Goal: Information Seeking & Learning: Compare options

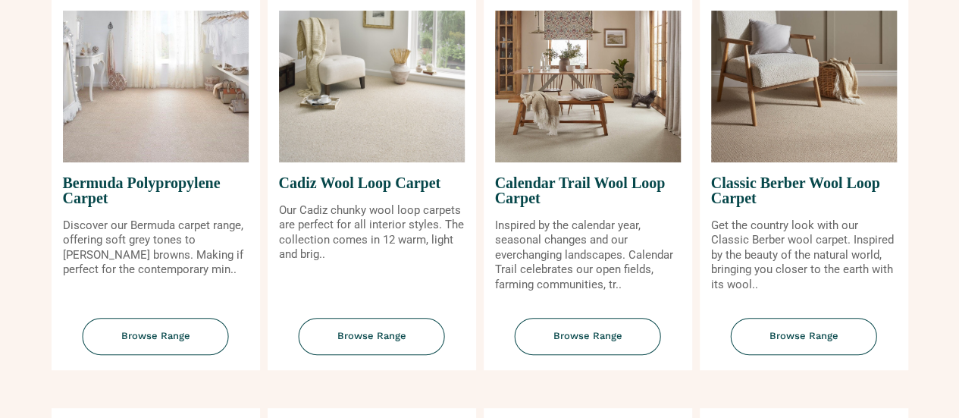
scroll to position [212, 0]
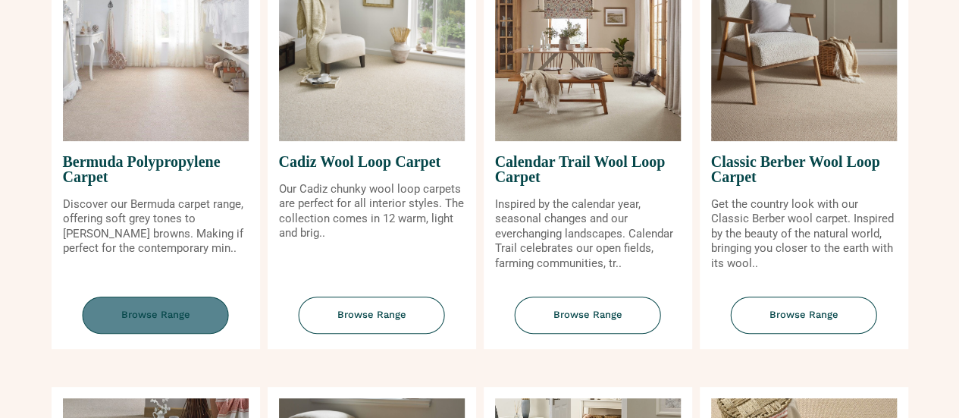
click at [140, 327] on span "Browse Range" at bounding box center [156, 314] width 146 height 37
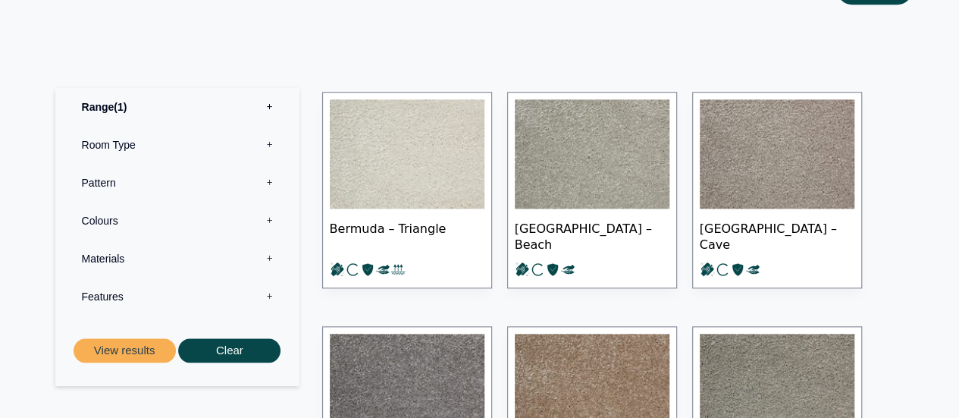
scroll to position [728, 0]
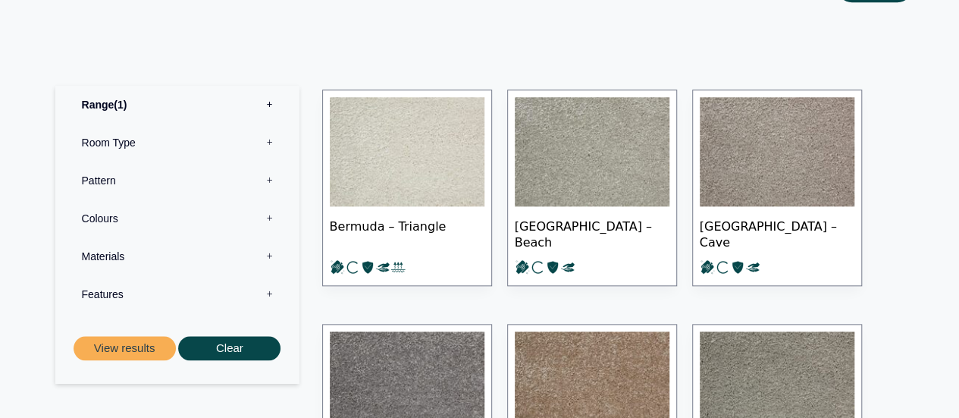
click at [443, 168] on img at bounding box center [407, 151] width 155 height 109
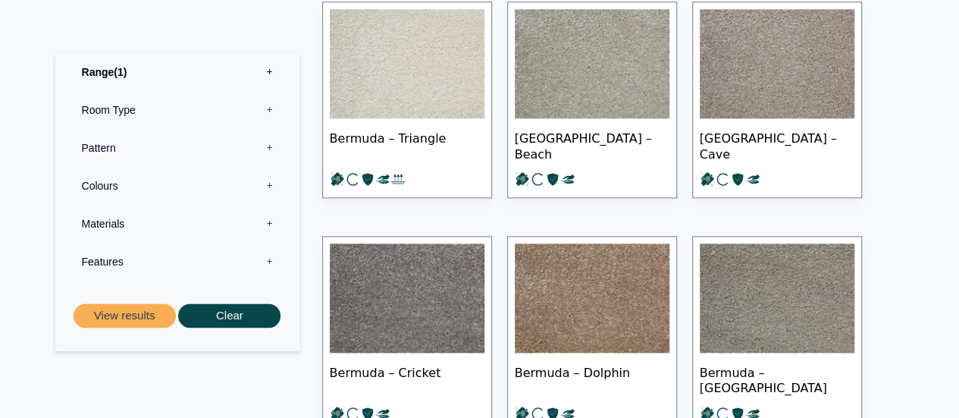
scroll to position [819, 0]
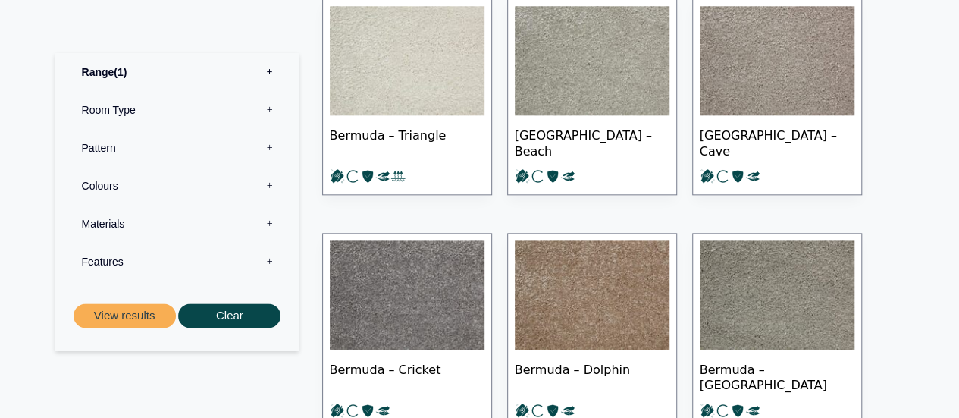
click at [771, 51] on img at bounding box center [777, 60] width 155 height 109
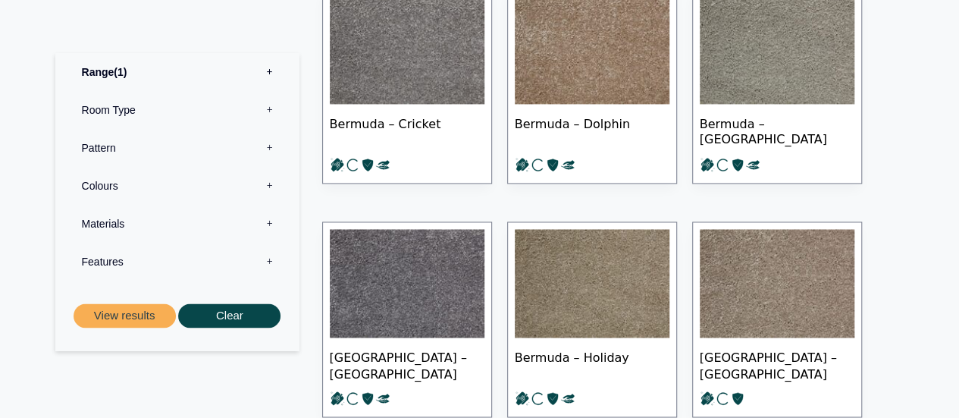
scroll to position [1061, 0]
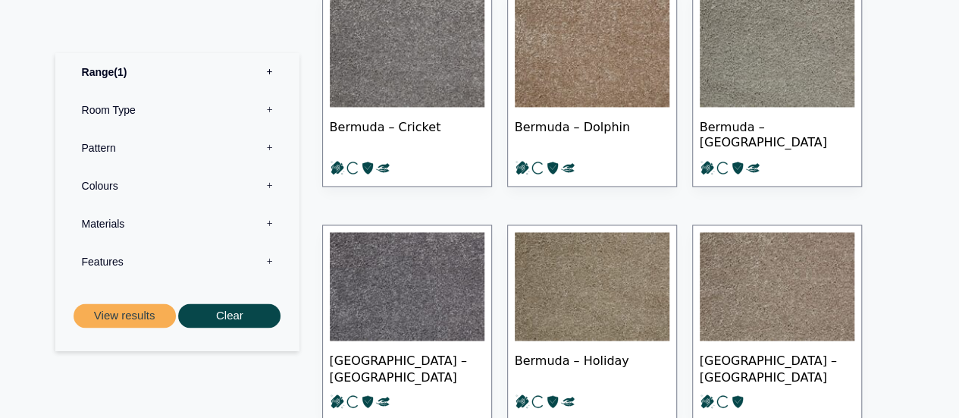
click at [628, 61] on img at bounding box center [592, 52] width 155 height 109
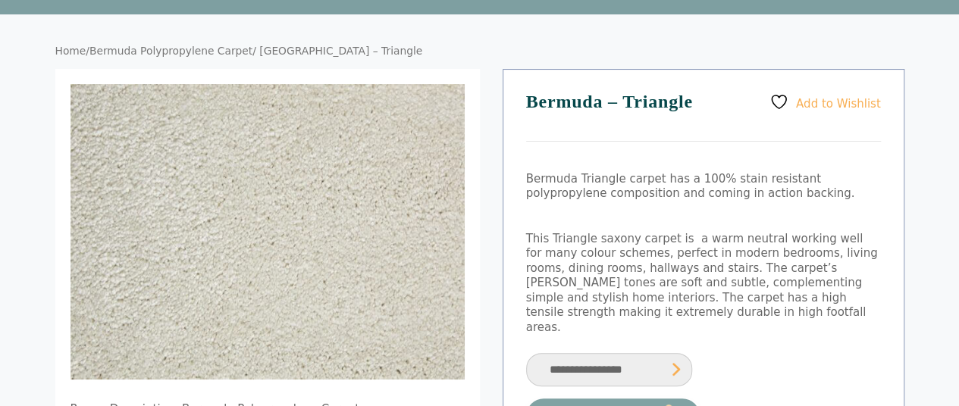
scroll to position [91, 0]
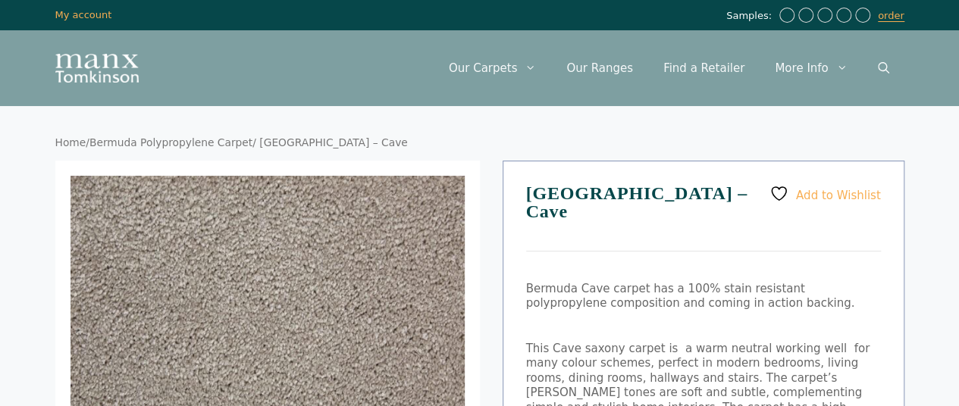
click at [729, 98] on div "Menu Menu Our Carpets View All Colours Black Carpet Blue Carpet Bold Colour Bro…" at bounding box center [480, 68] width 910 height 76
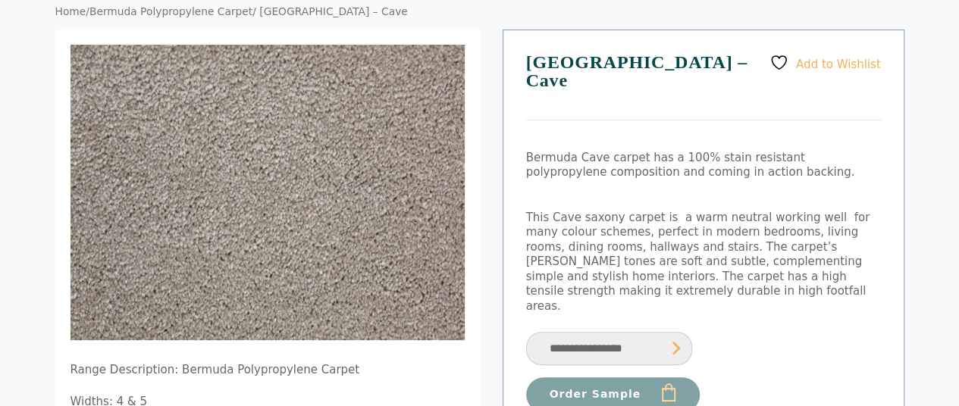
scroll to position [152, 0]
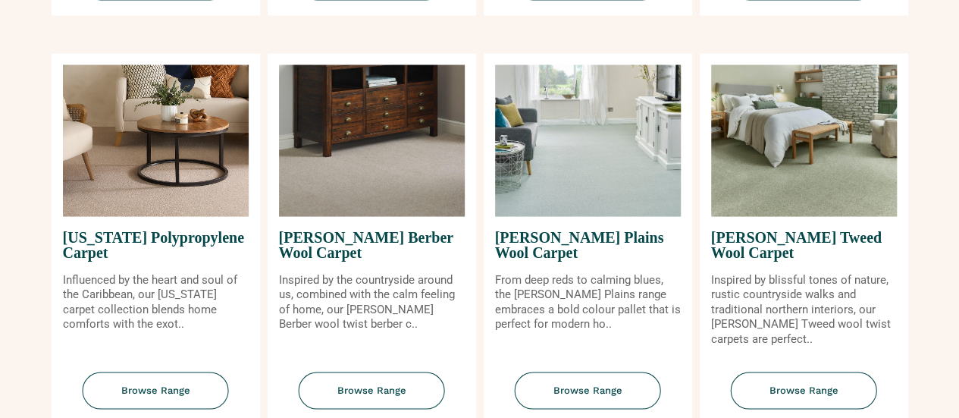
scroll to position [1365, 0]
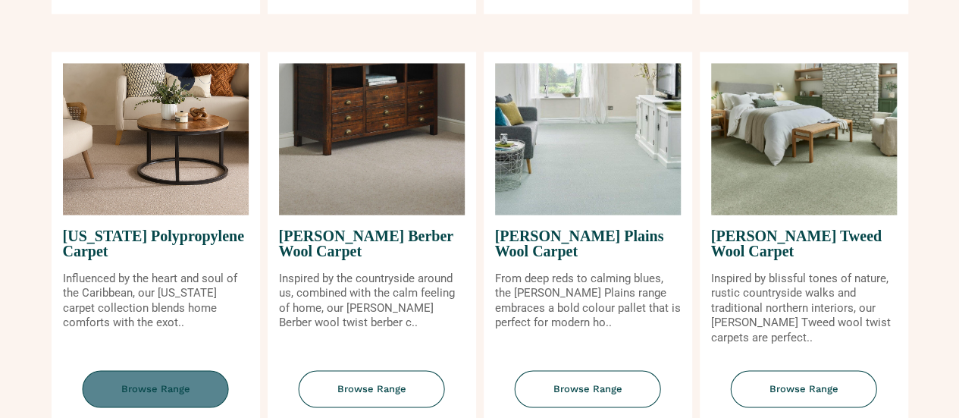
click at [137, 389] on span "Browse Range" at bounding box center [156, 388] width 146 height 37
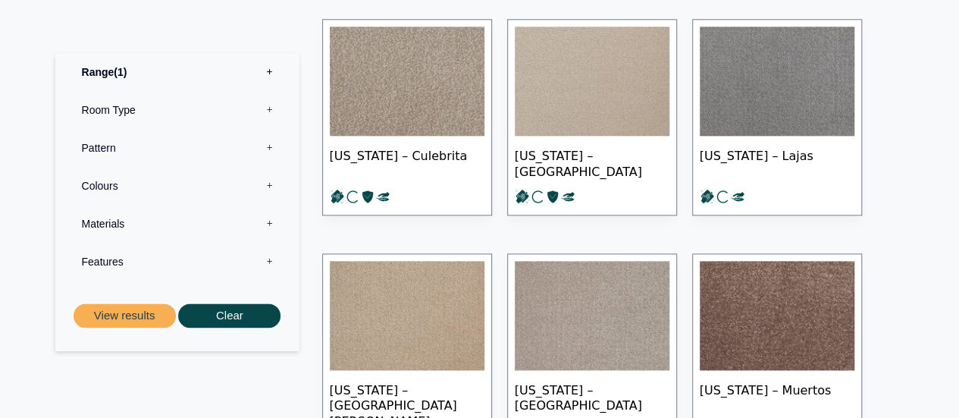
scroll to position [849, 0]
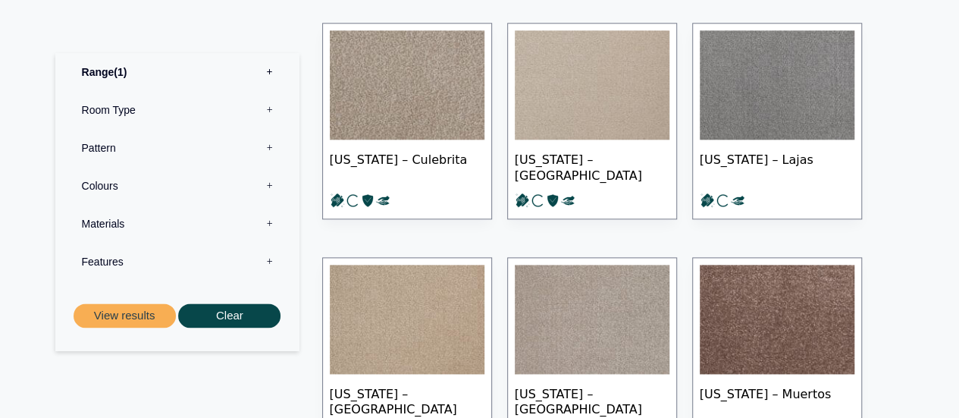
click at [457, 42] on img at bounding box center [407, 84] width 155 height 109
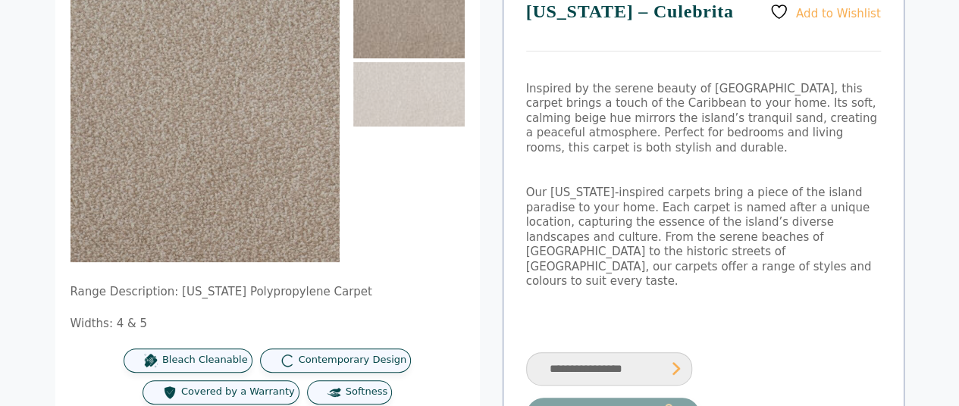
scroll to position [212, 0]
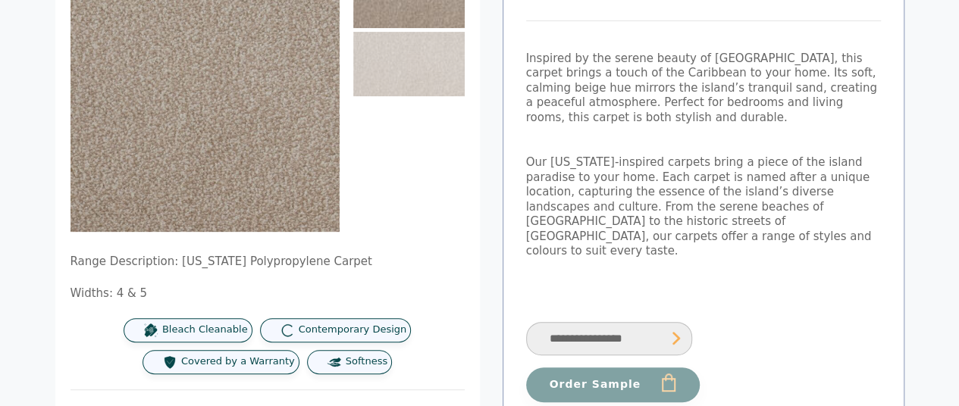
click at [635, 322] on select "**********" at bounding box center [609, 339] width 166 height 34
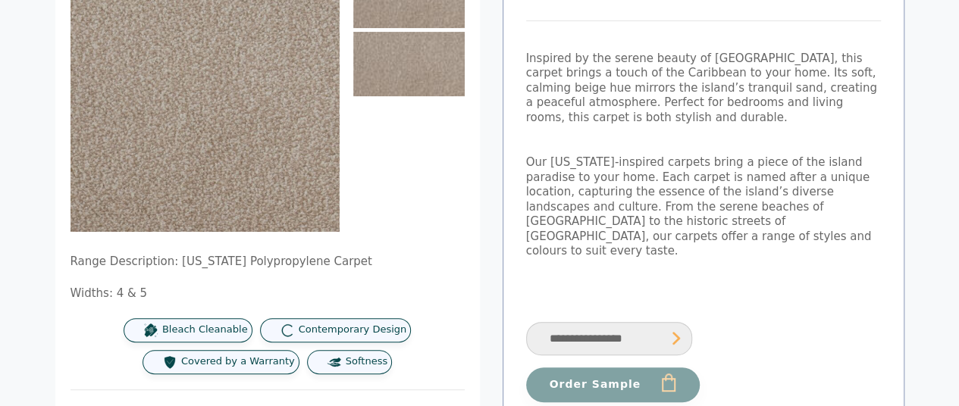
click at [432, 80] on img at bounding box center [408, 64] width 111 height 64
click at [428, 74] on img at bounding box center [408, 64] width 111 height 64
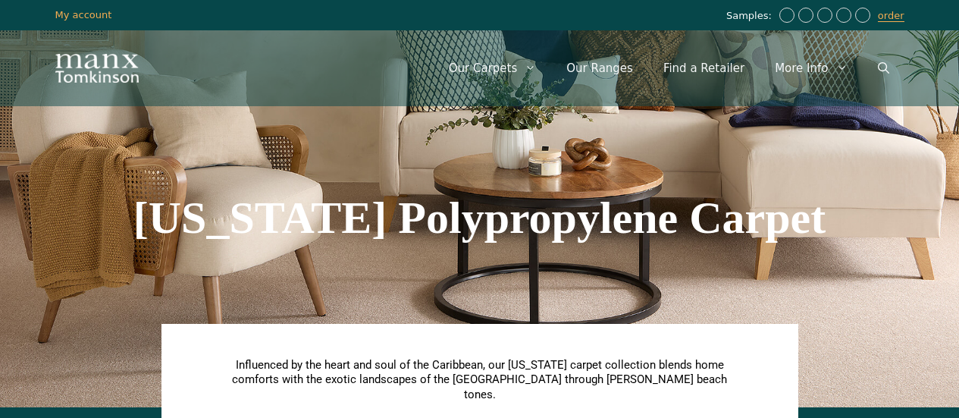
scroll to position [849, 0]
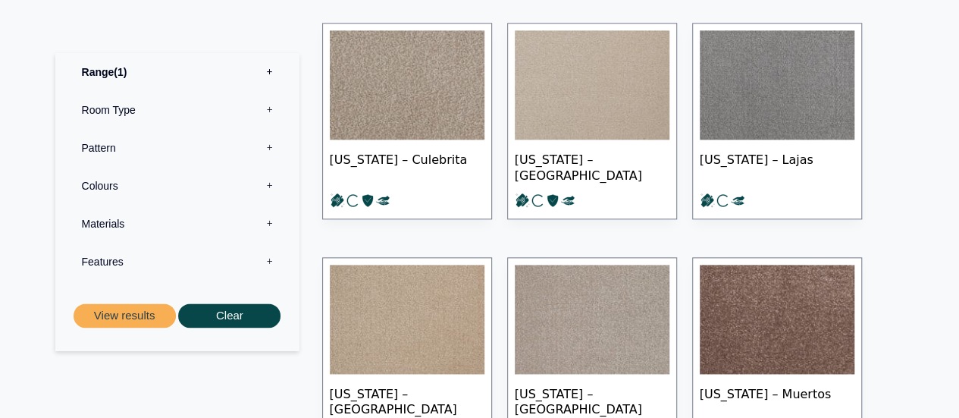
click at [589, 92] on img at bounding box center [592, 84] width 155 height 109
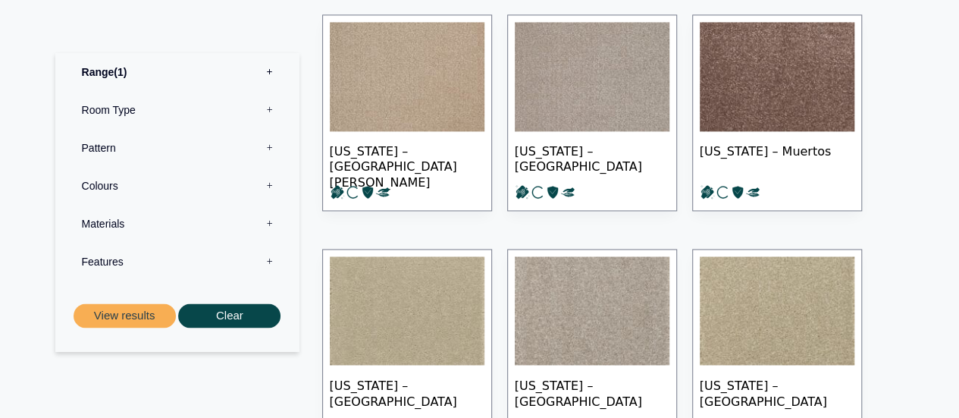
scroll to position [1122, 0]
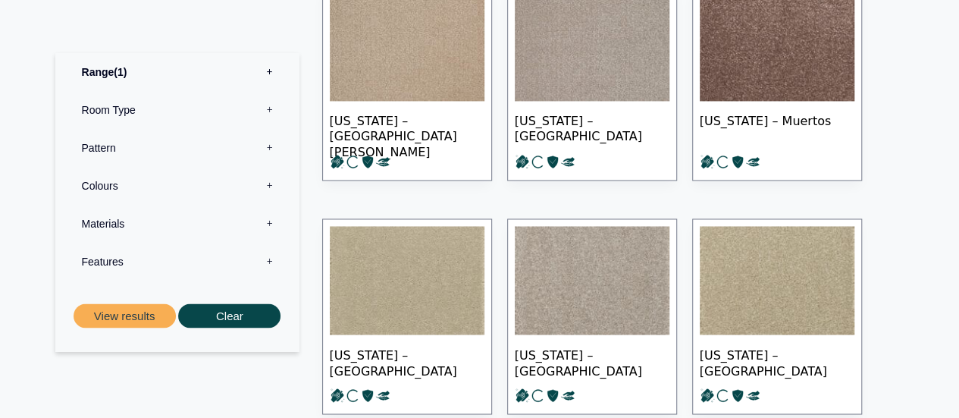
click at [588, 276] on img at bounding box center [592, 280] width 155 height 109
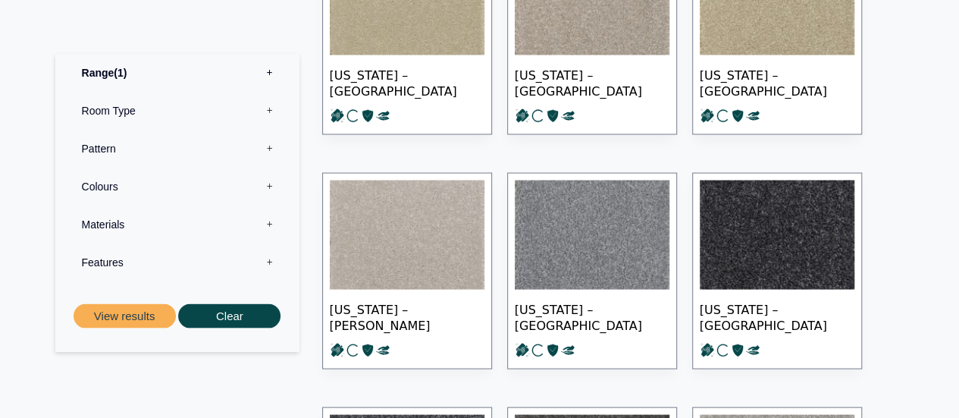
scroll to position [1422, 0]
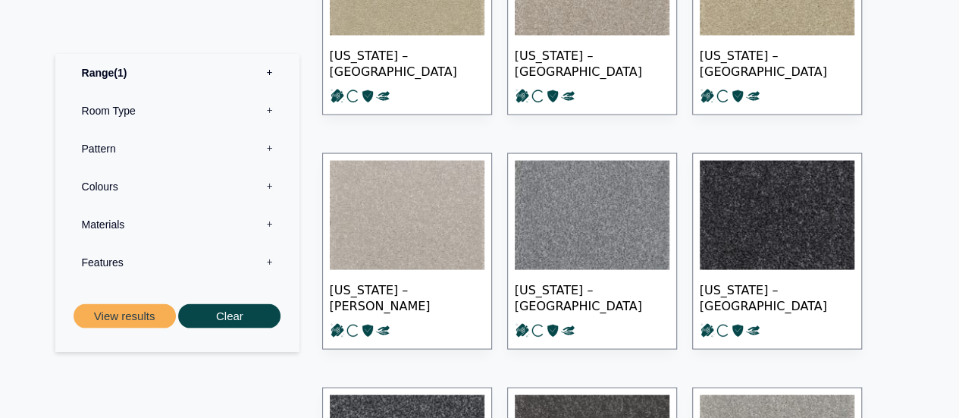
click at [267, 224] on label "Materials 0" at bounding box center [177, 224] width 221 height 38
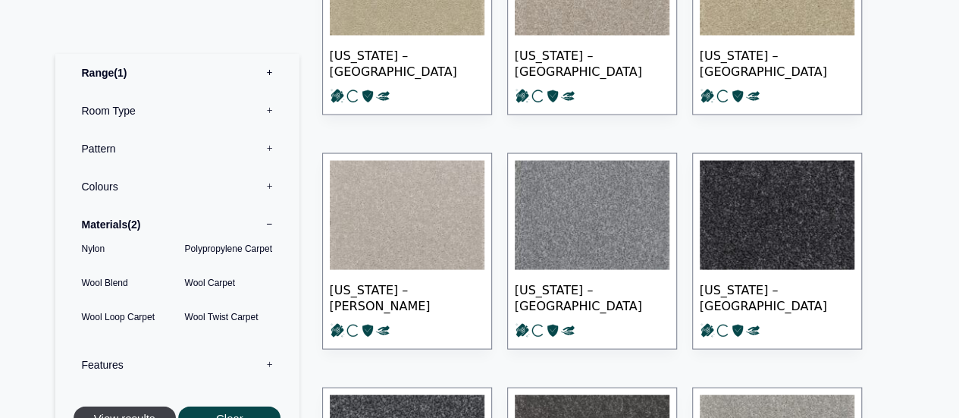
click at [132, 408] on button "View results" at bounding box center [125, 418] width 102 height 25
click at [258, 155] on label "Pattern 0" at bounding box center [177, 148] width 221 height 38
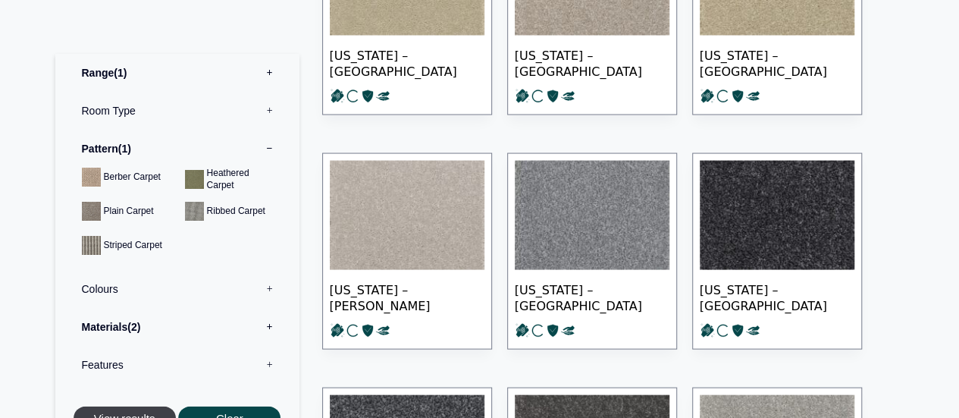
click at [150, 408] on button "View results" at bounding box center [125, 418] width 102 height 25
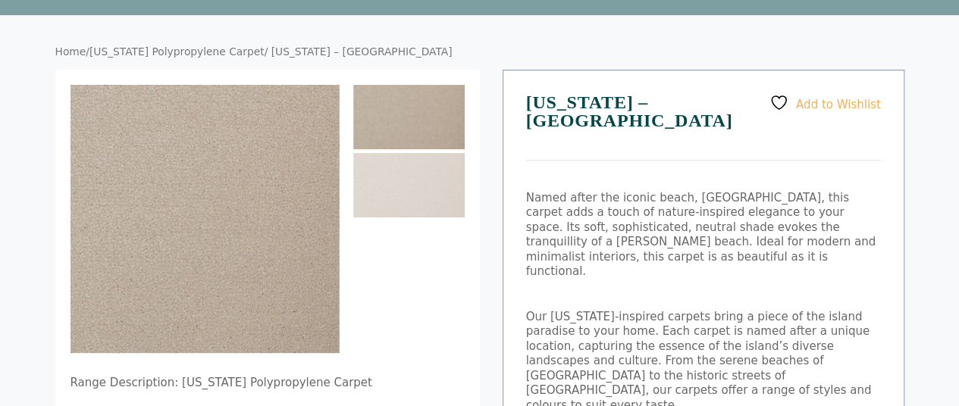
scroll to position [121, 0]
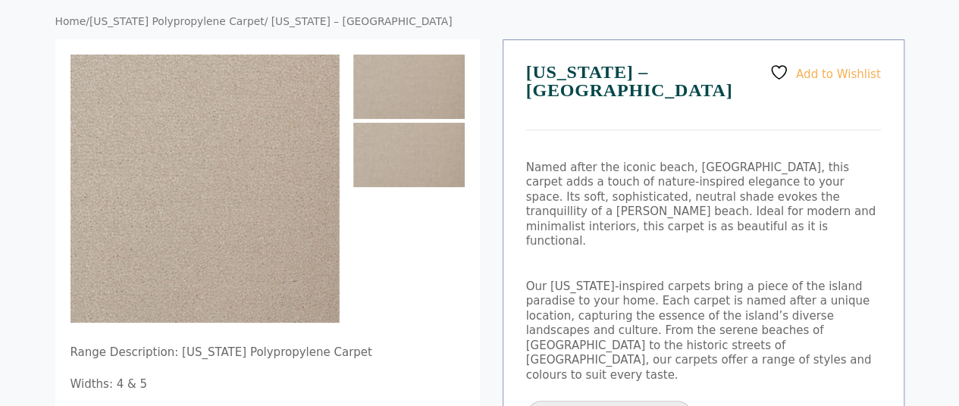
click at [414, 150] on img at bounding box center [408, 155] width 111 height 64
click at [428, 102] on img at bounding box center [408, 87] width 111 height 64
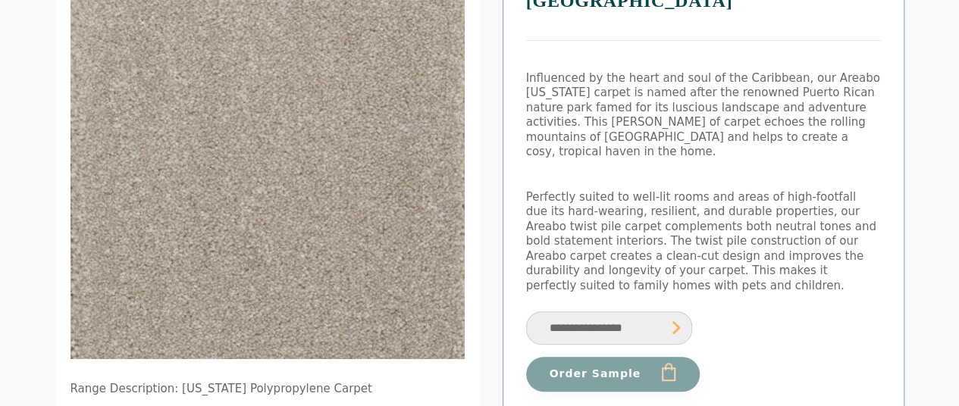
scroll to position [212, 0]
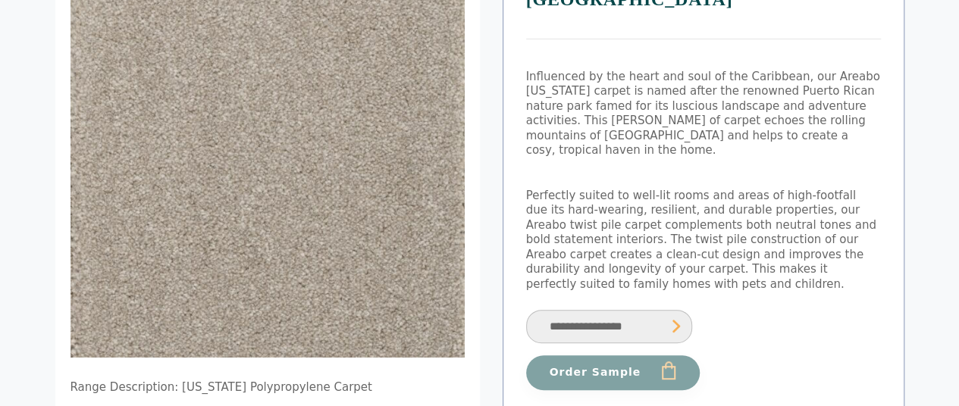
click at [666, 310] on select "**********" at bounding box center [609, 327] width 166 height 34
click at [526, 310] on select "**********" at bounding box center [609, 327] width 166 height 34
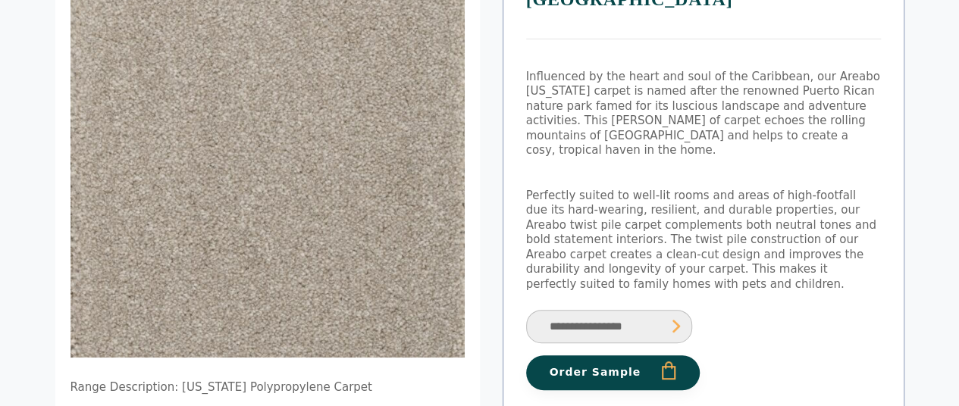
click at [677, 310] on select "**********" at bounding box center [609, 327] width 166 height 34
click at [526, 310] on select "**********" at bounding box center [609, 327] width 166 height 34
select select "**********"
click at [647, 310] on select "**********" at bounding box center [609, 327] width 166 height 34
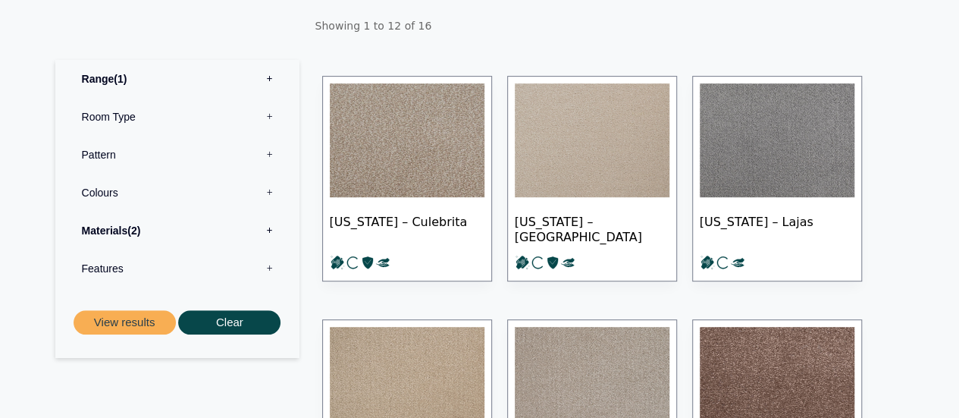
scroll to position [287, 0]
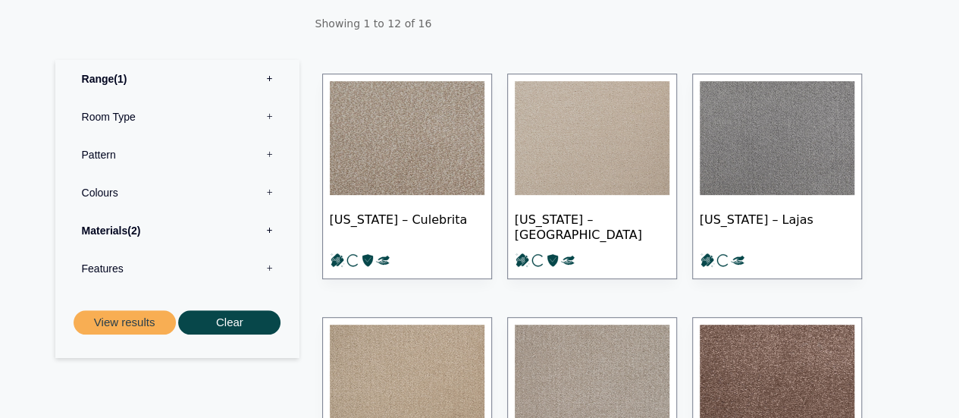
click at [624, 137] on img at bounding box center [592, 138] width 155 height 114
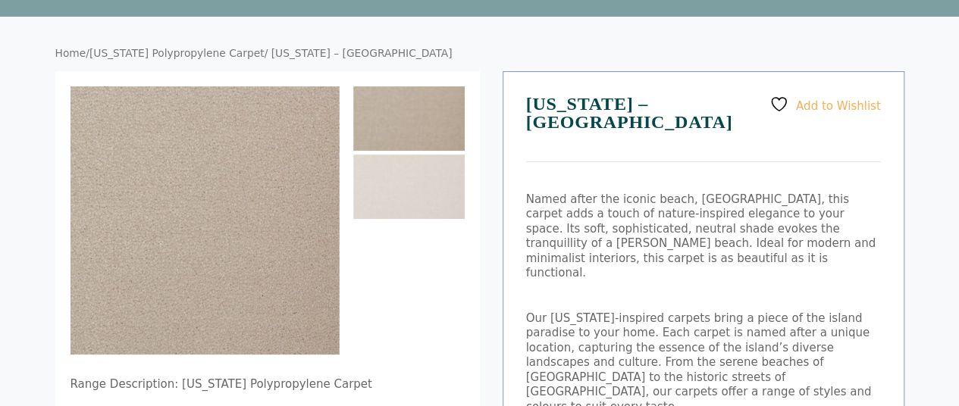
scroll to position [121, 0]
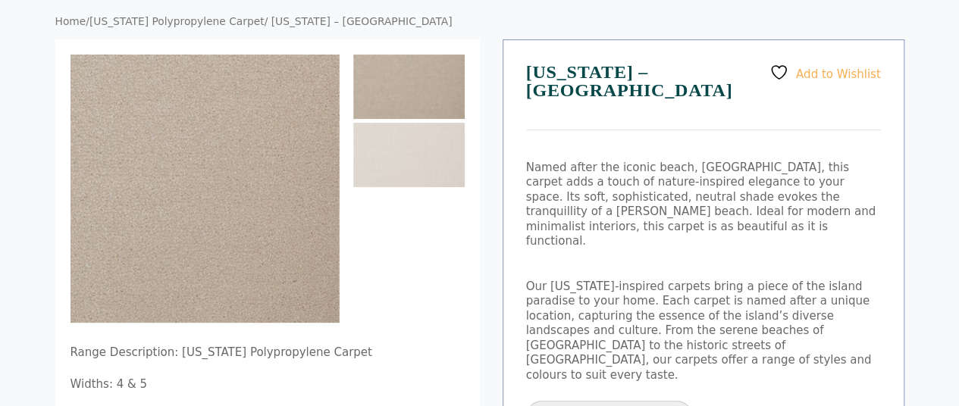
click at [624, 137] on div "Add to Wishlist [US_STATE] – [GEOGRAPHIC_DATA] Named after the iconic beach, [G…" at bounding box center [704, 346] width 402 height 615
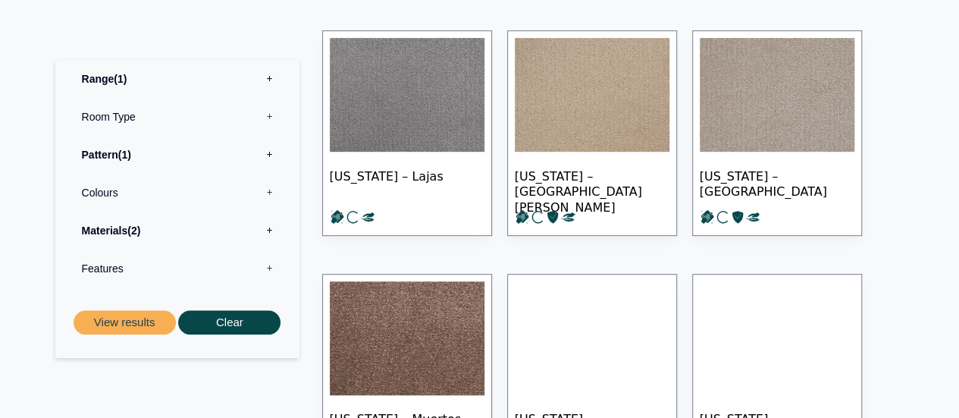
scroll to position [334, 0]
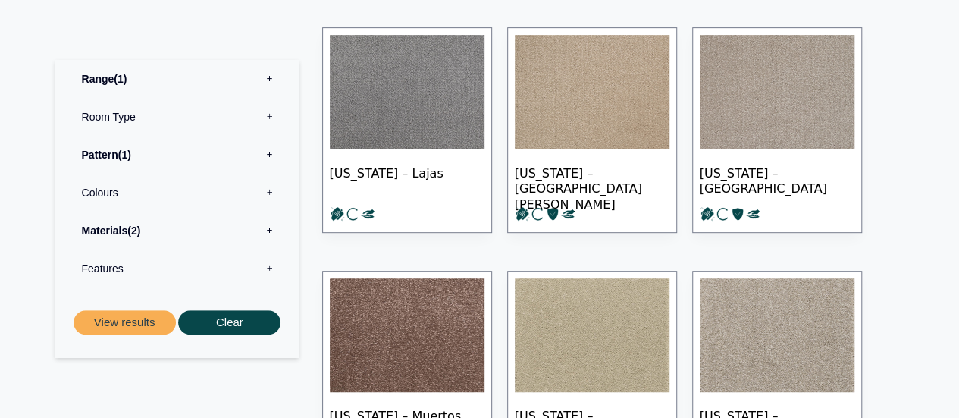
click at [636, 72] on img at bounding box center [592, 92] width 155 height 114
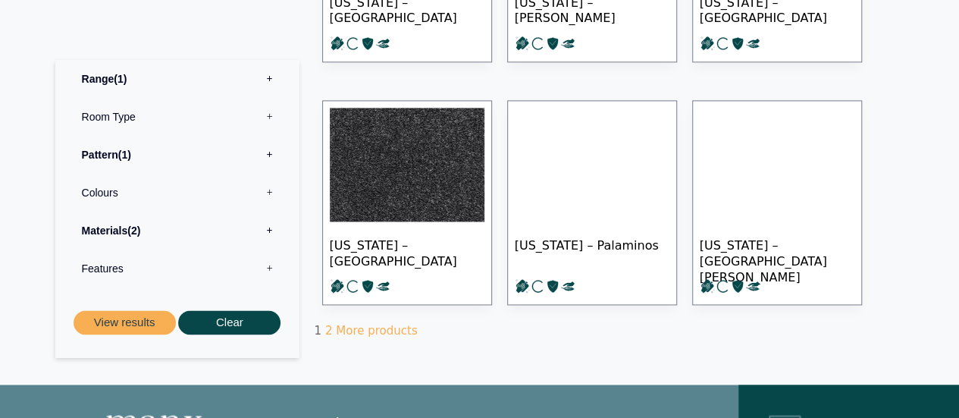
scroll to position [1001, 0]
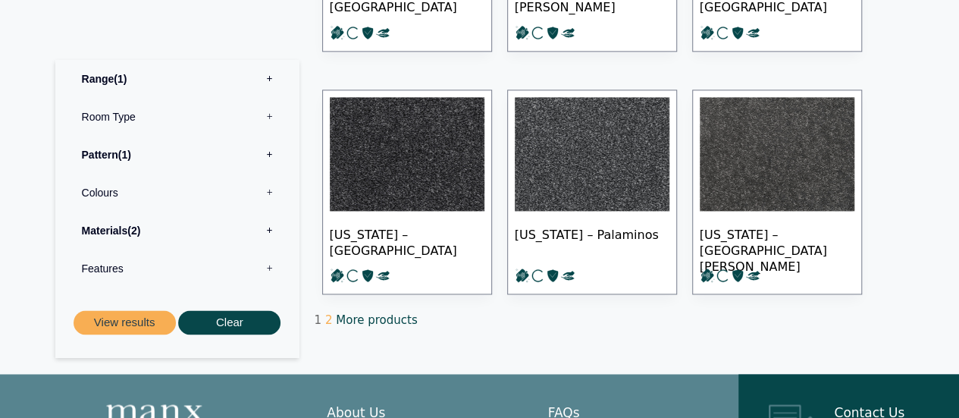
click at [370, 315] on link "More products" at bounding box center [376, 320] width 81 height 14
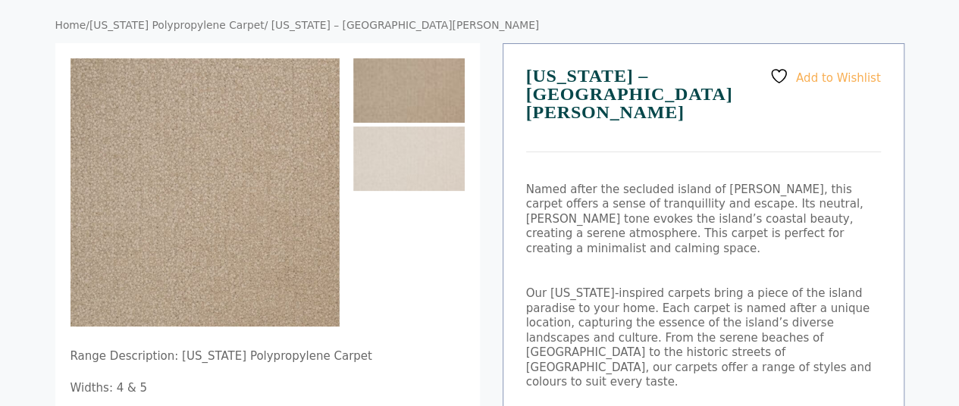
scroll to position [121, 0]
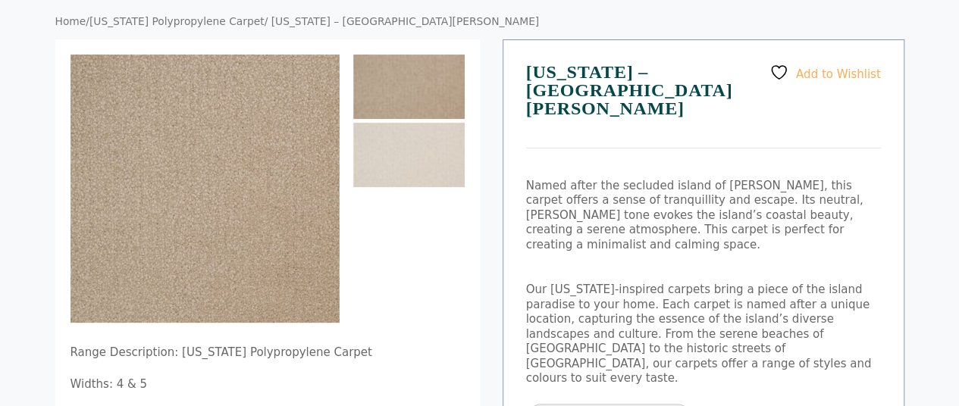
click at [120, 110] on img at bounding box center [205, 189] width 268 height 268
click at [202, 174] on img at bounding box center [205, 189] width 268 height 268
click at [176, 281] on img at bounding box center [205, 189] width 268 height 268
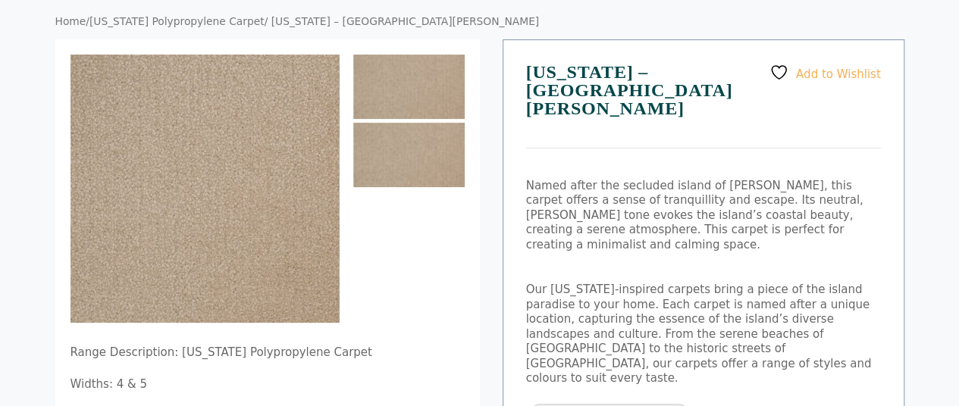
click at [424, 143] on img at bounding box center [408, 155] width 111 height 64
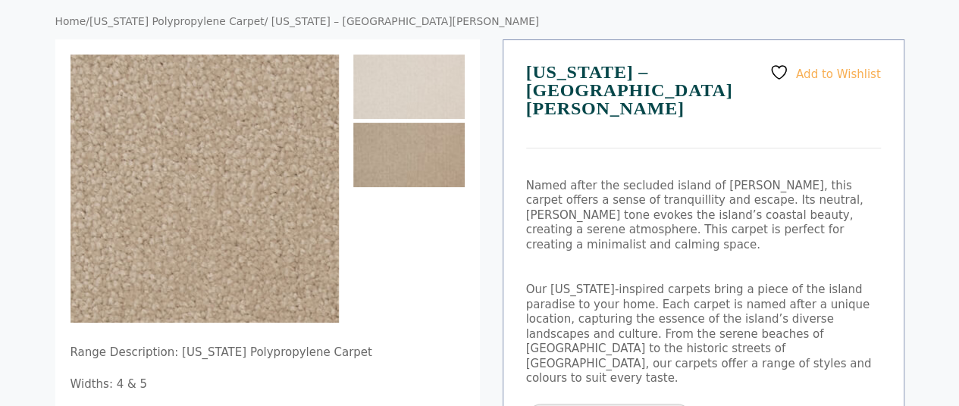
click at [306, 178] on img at bounding box center [76, 201] width 607 height 607
click at [296, 180] on img at bounding box center [88, 198] width 607 height 607
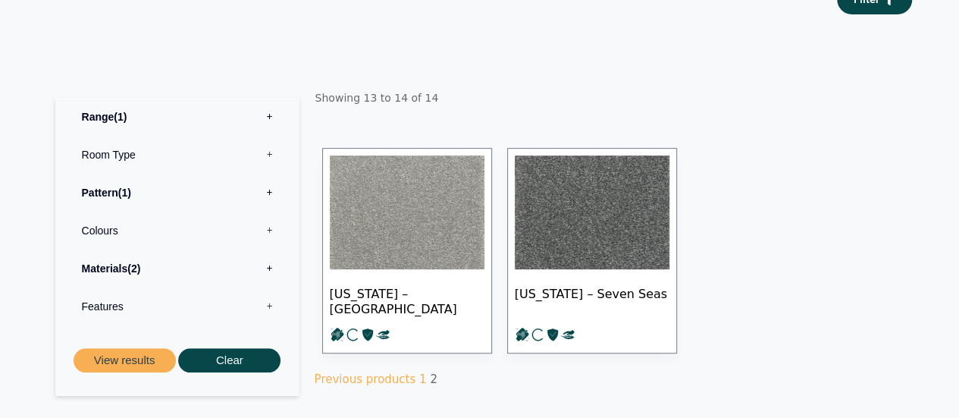
scroll to position [212, 0]
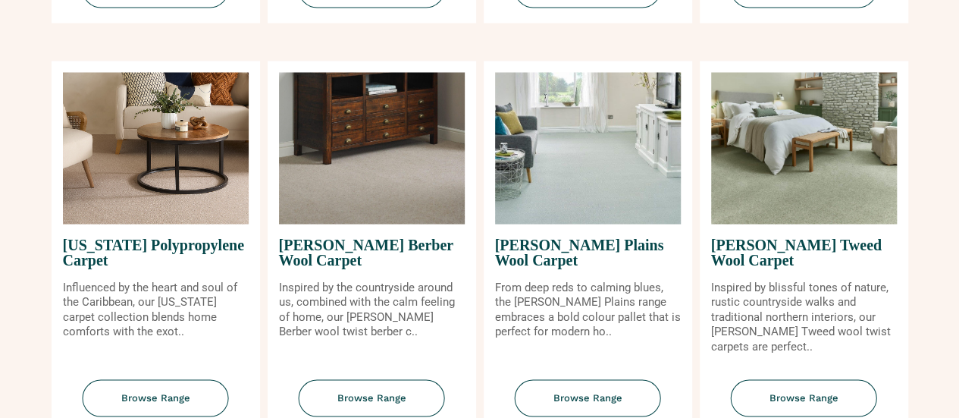
scroll to position [1365, 0]
